Goal: Check status: Check status

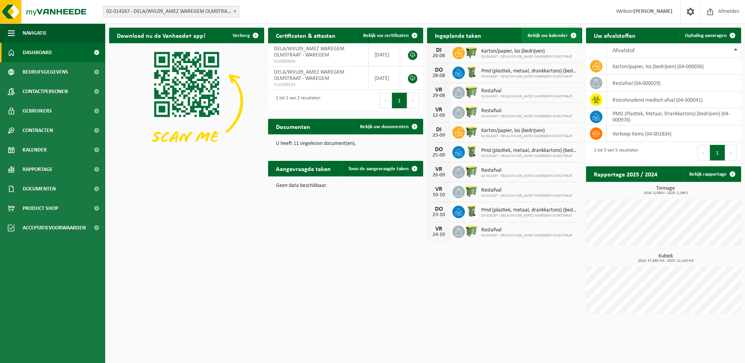
click at [557, 39] on link "Bekijk uw kalender" at bounding box center [551, 36] width 60 height 16
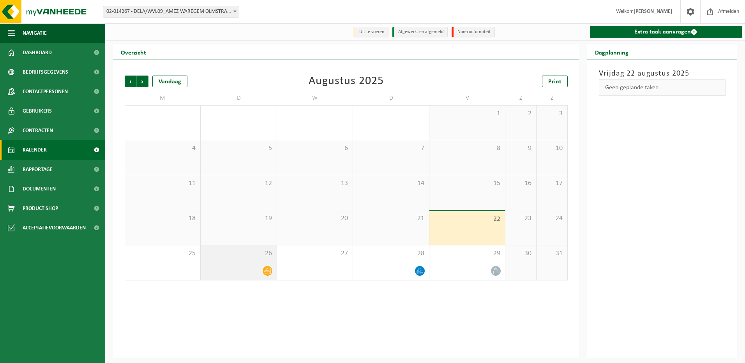
click at [261, 270] on div at bounding box center [238, 271] width 68 height 11
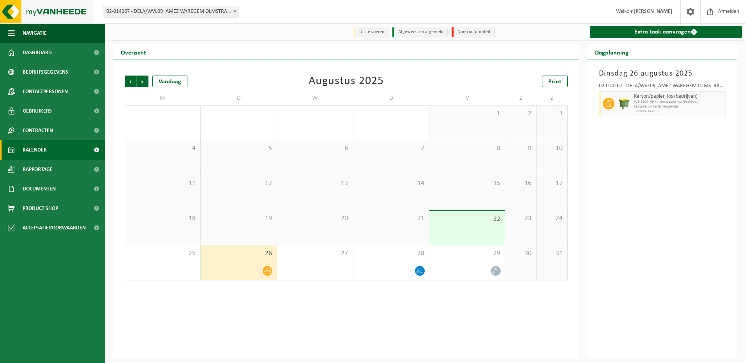
click at [64, 11] on img at bounding box center [46, 11] width 93 height 23
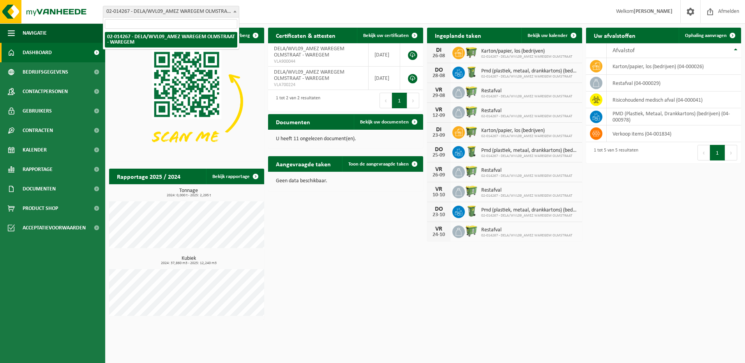
click at [236, 12] on span at bounding box center [235, 11] width 8 height 10
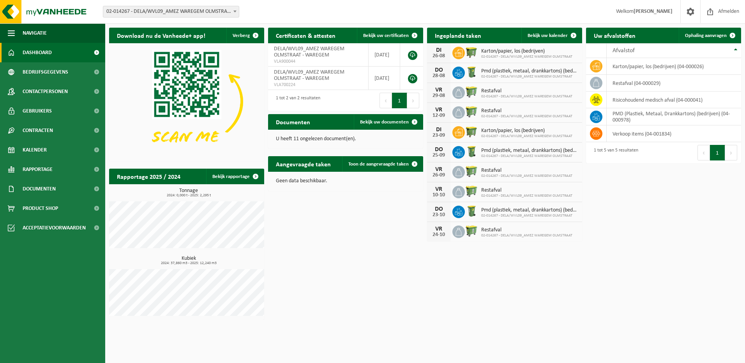
click at [236, 12] on span at bounding box center [235, 11] width 8 height 10
click at [51, 89] on span "Contactpersonen" at bounding box center [45, 91] width 45 height 19
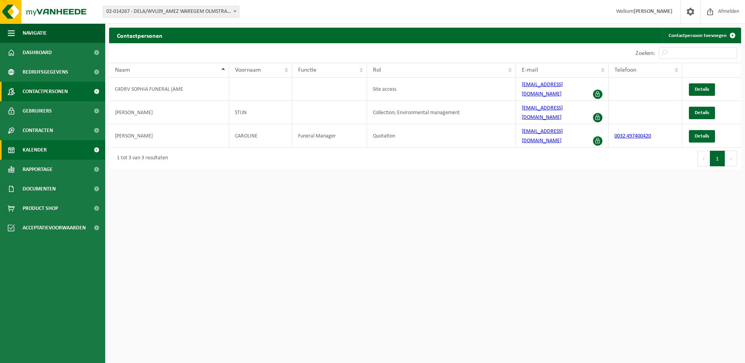
click at [61, 151] on link "Kalender" at bounding box center [52, 149] width 105 height 19
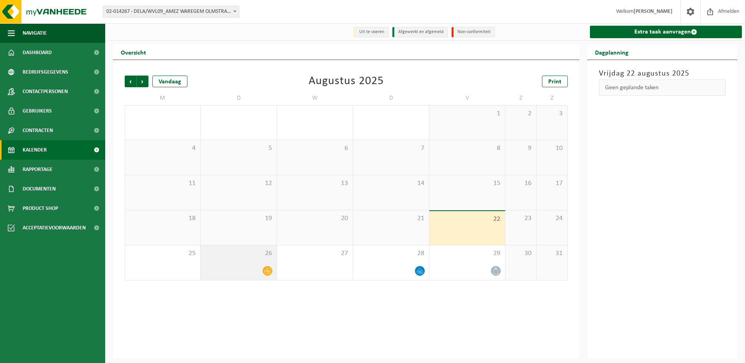
click at [232, 273] on div at bounding box center [238, 271] width 68 height 11
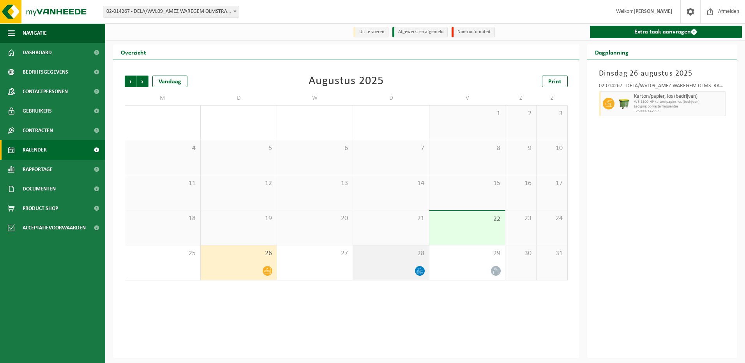
click at [400, 271] on div at bounding box center [391, 271] width 68 height 11
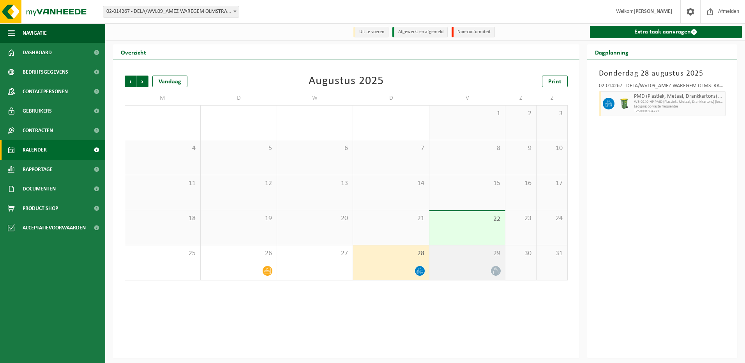
click at [467, 270] on div at bounding box center [467, 271] width 68 height 11
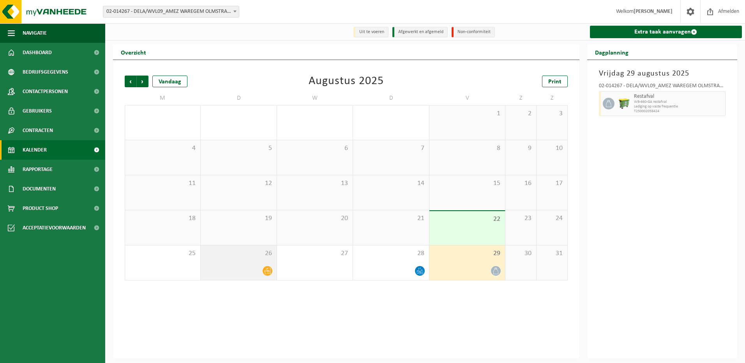
click at [223, 261] on div "26" at bounding box center [239, 262] width 76 height 35
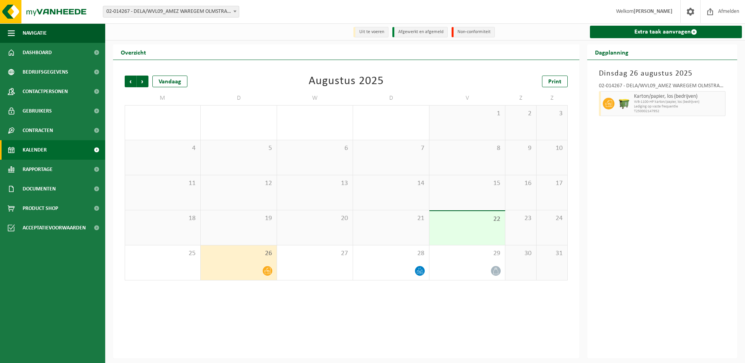
click at [468, 231] on div "22" at bounding box center [467, 228] width 76 height 34
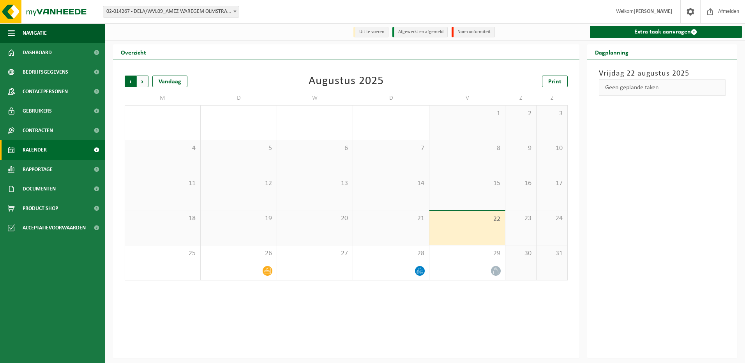
click at [142, 83] on span "Volgende" at bounding box center [143, 82] width 12 height 12
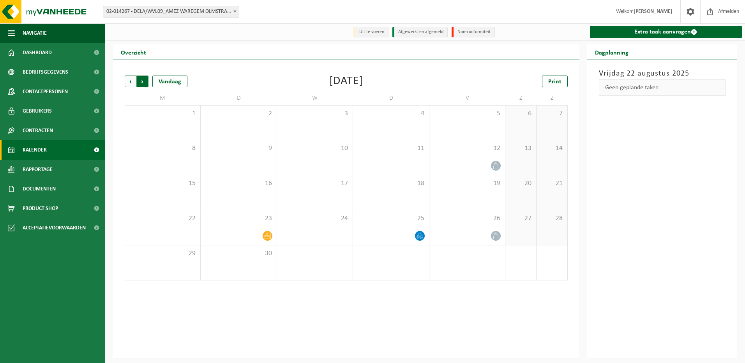
click at [130, 83] on span "Vorige" at bounding box center [131, 82] width 12 height 12
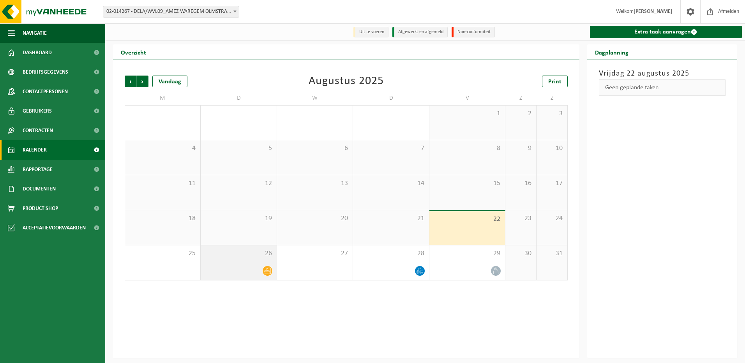
click at [223, 261] on div "26" at bounding box center [239, 262] width 76 height 35
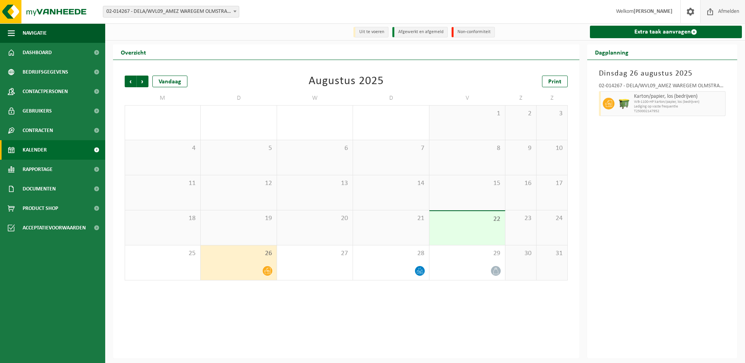
click at [734, 14] on span "Afmelden" at bounding box center [728, 11] width 25 height 23
